Goal: Task Accomplishment & Management: Manage account settings

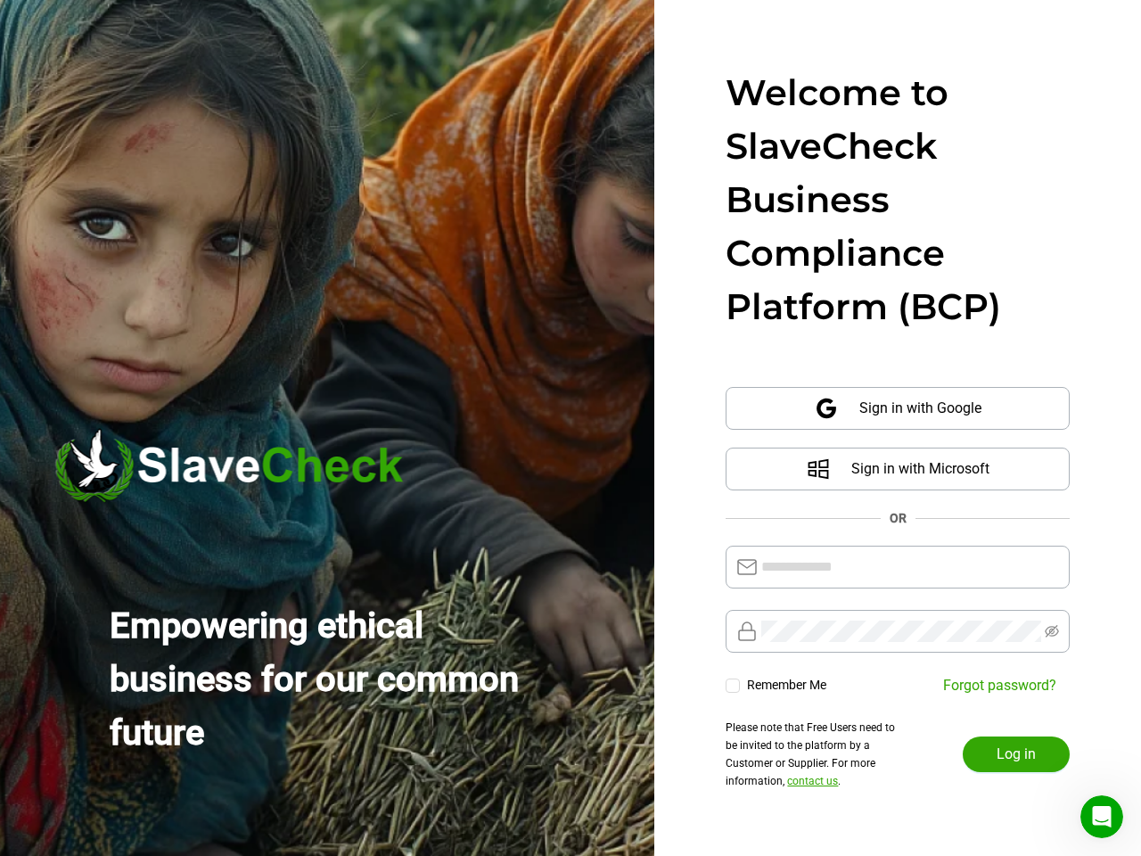
click at [571, 428] on img at bounding box center [327, 428] width 654 height 856
click at [898, 408] on span "Sign in with Google" at bounding box center [920, 408] width 122 height 43
click at [898, 469] on span "Sign in with Microsoft" at bounding box center [920, 469] width 138 height 43
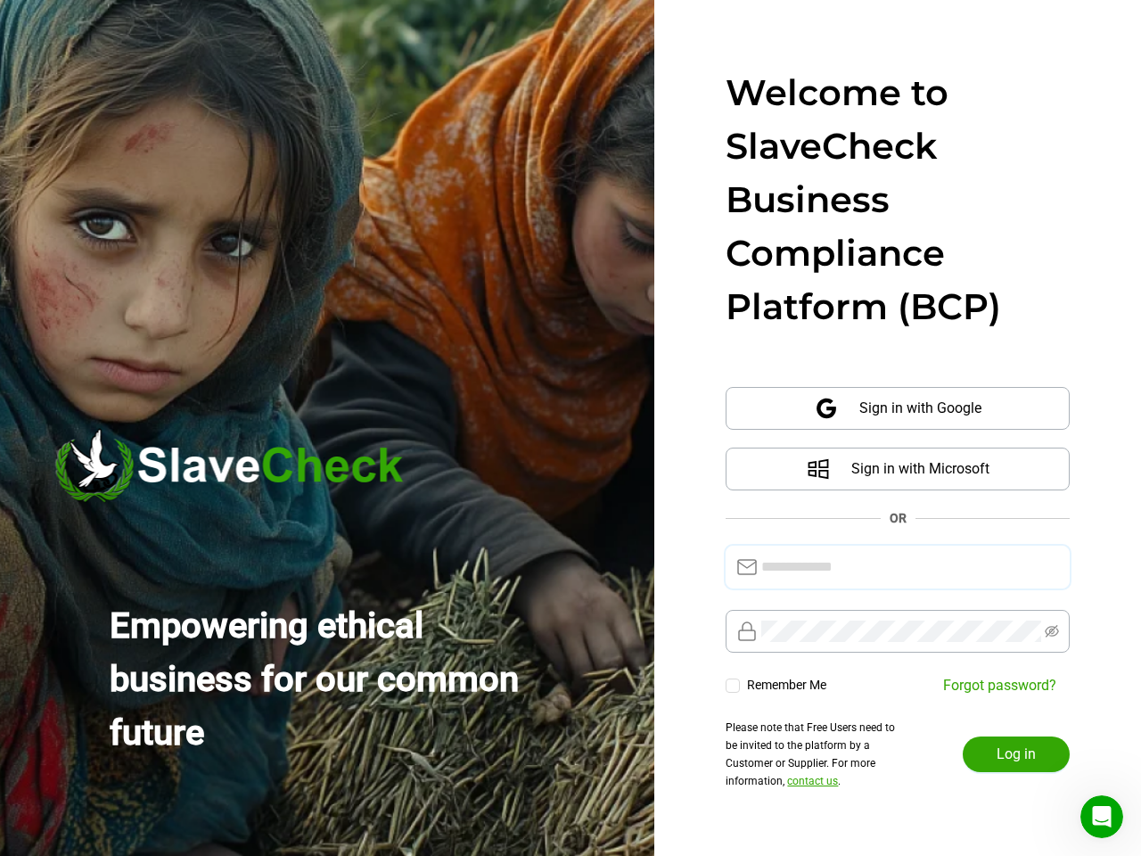
click at [898, 567] on input "text" at bounding box center [910, 566] width 298 height 21
click at [1052, 631] on icon "eye-invisible" at bounding box center [1052, 631] width 14 height 12
click at [779, 685] on span "Remember Me" at bounding box center [787, 685] width 94 height 19
click at [1016, 754] on span "Log in" at bounding box center [1016, 753] width 39 height 21
